Goal: Navigation & Orientation: Find specific page/section

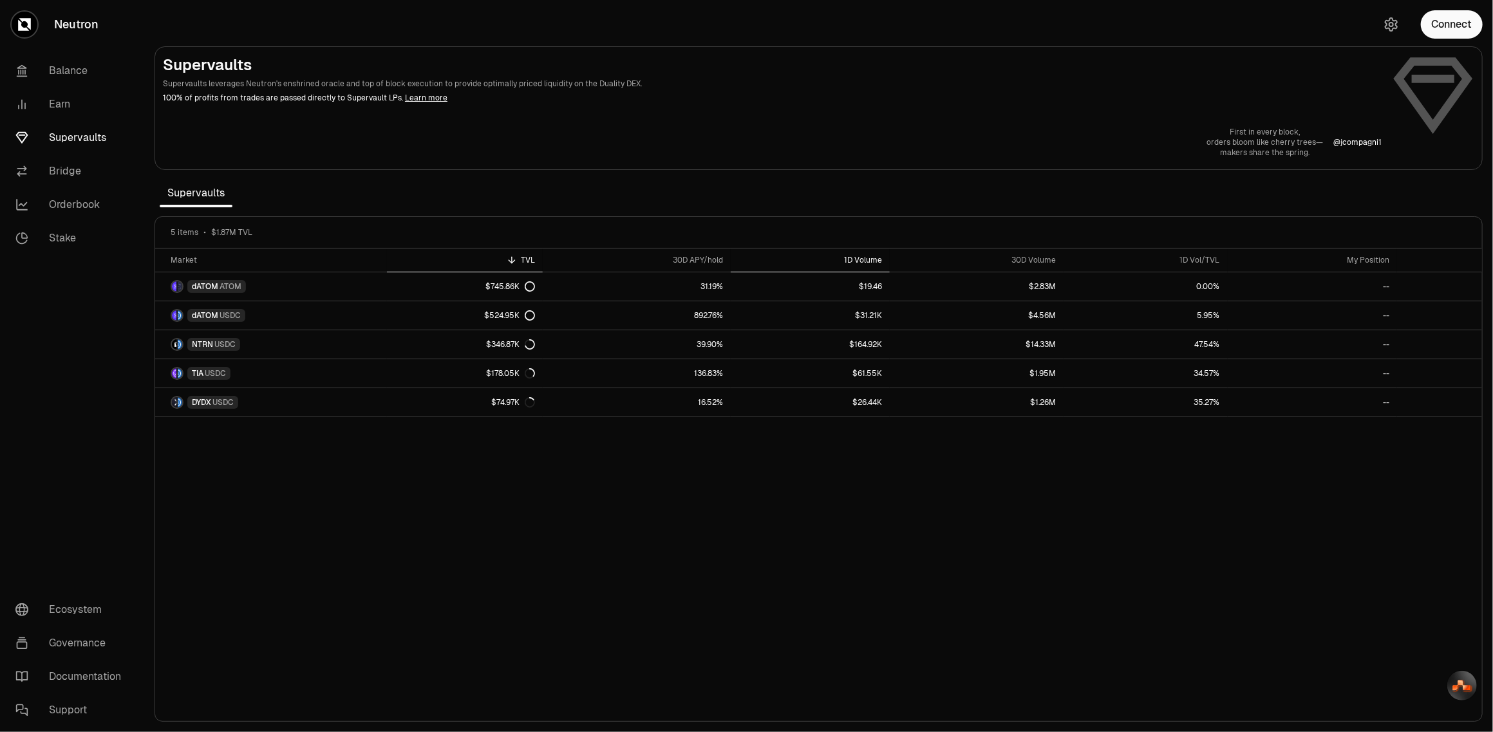
click at [872, 268] on th "1D Volume" at bounding box center [810, 260] width 159 height 24
click at [64, 64] on link "Balance" at bounding box center [72, 70] width 134 height 33
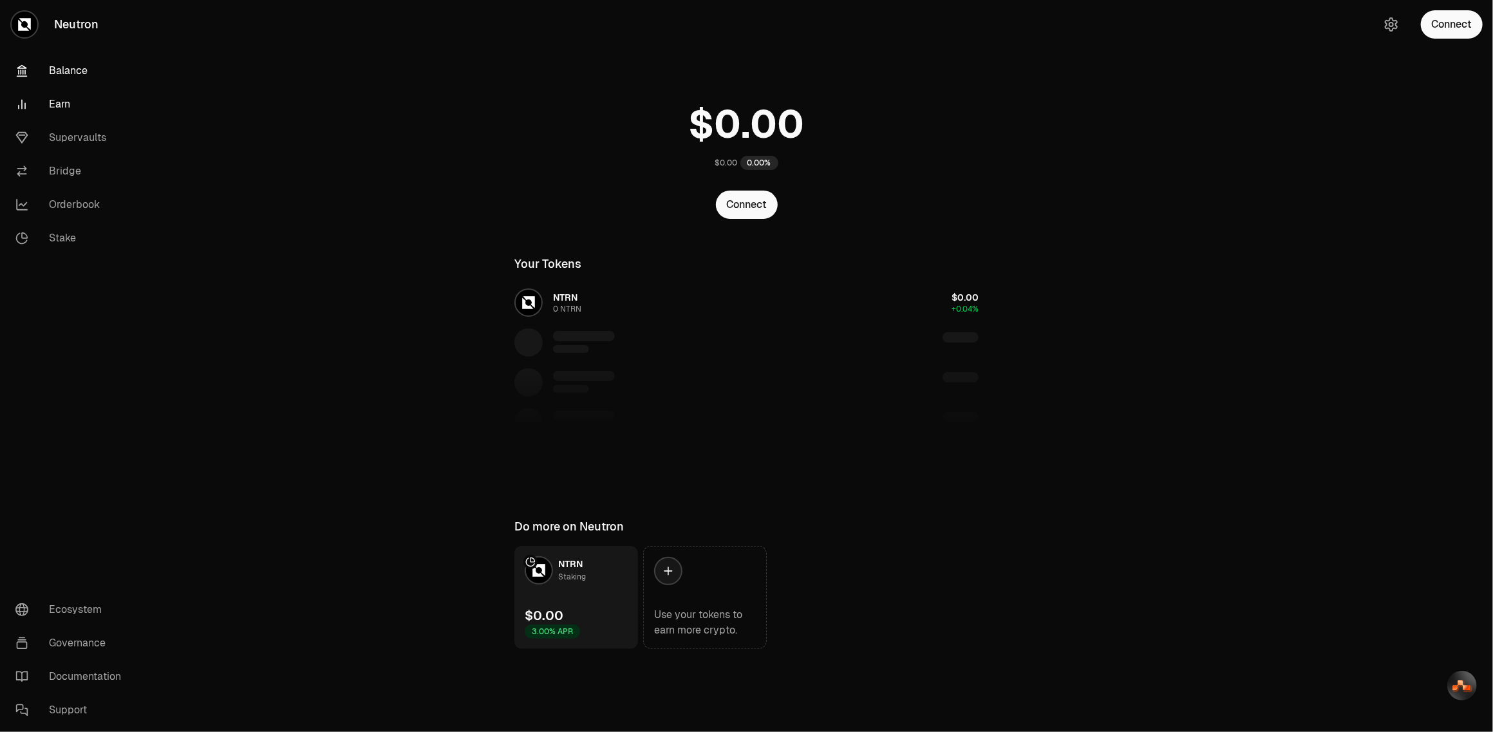
click at [71, 109] on link "Earn" at bounding box center [72, 104] width 134 height 33
click at [73, 136] on link "Supervaults" at bounding box center [72, 137] width 134 height 33
click at [71, 169] on link "Bridge" at bounding box center [72, 170] width 134 height 33
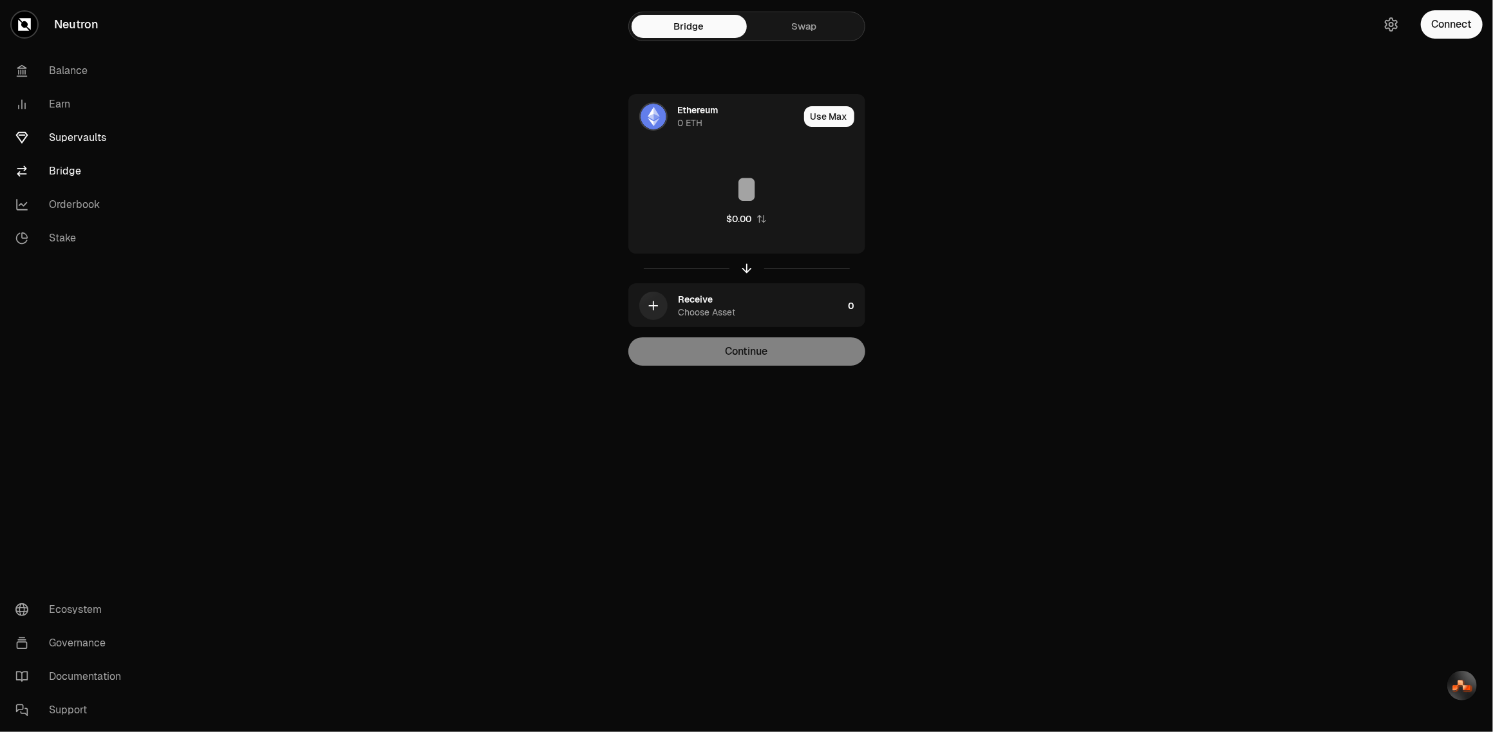
click at [80, 136] on link "Supervaults" at bounding box center [72, 137] width 134 height 33
